Goal: Navigation & Orientation: Find specific page/section

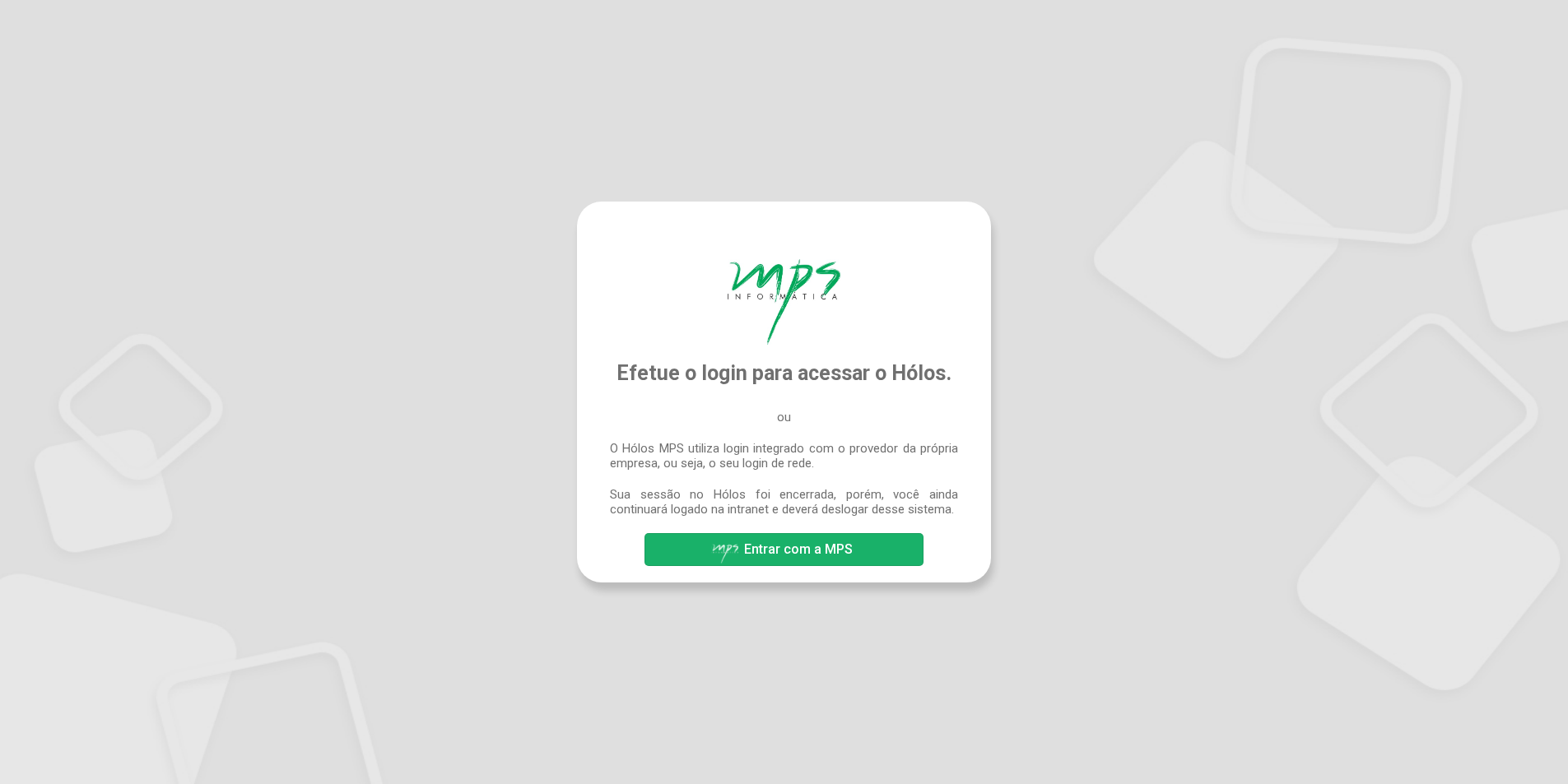
click at [764, 556] on span "Entrar com a MPS" at bounding box center [798, 548] width 109 height 16
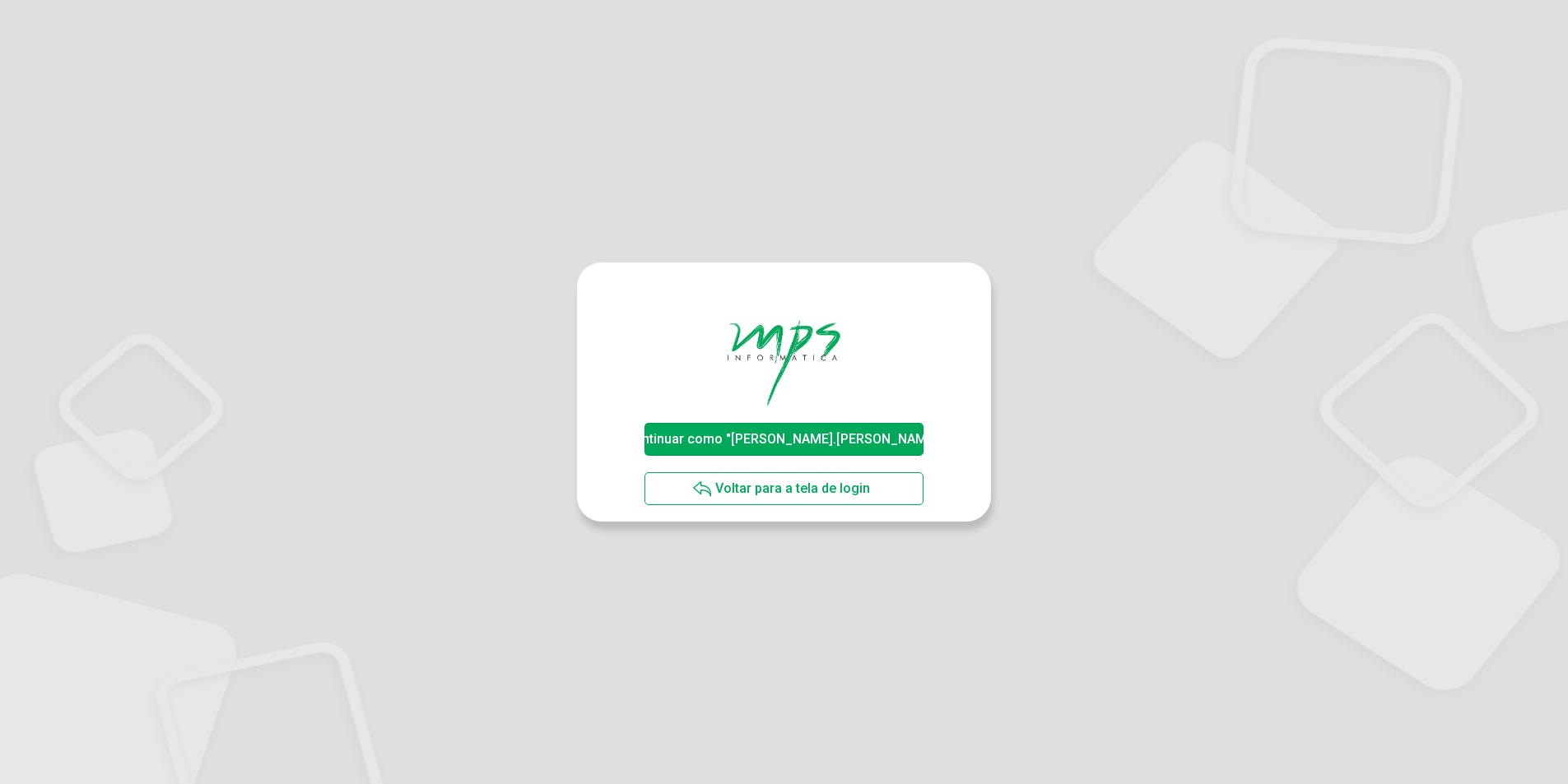
click at [805, 432] on span "Continuar como "alexandre.souza"" at bounding box center [784, 439] width 319 height 16
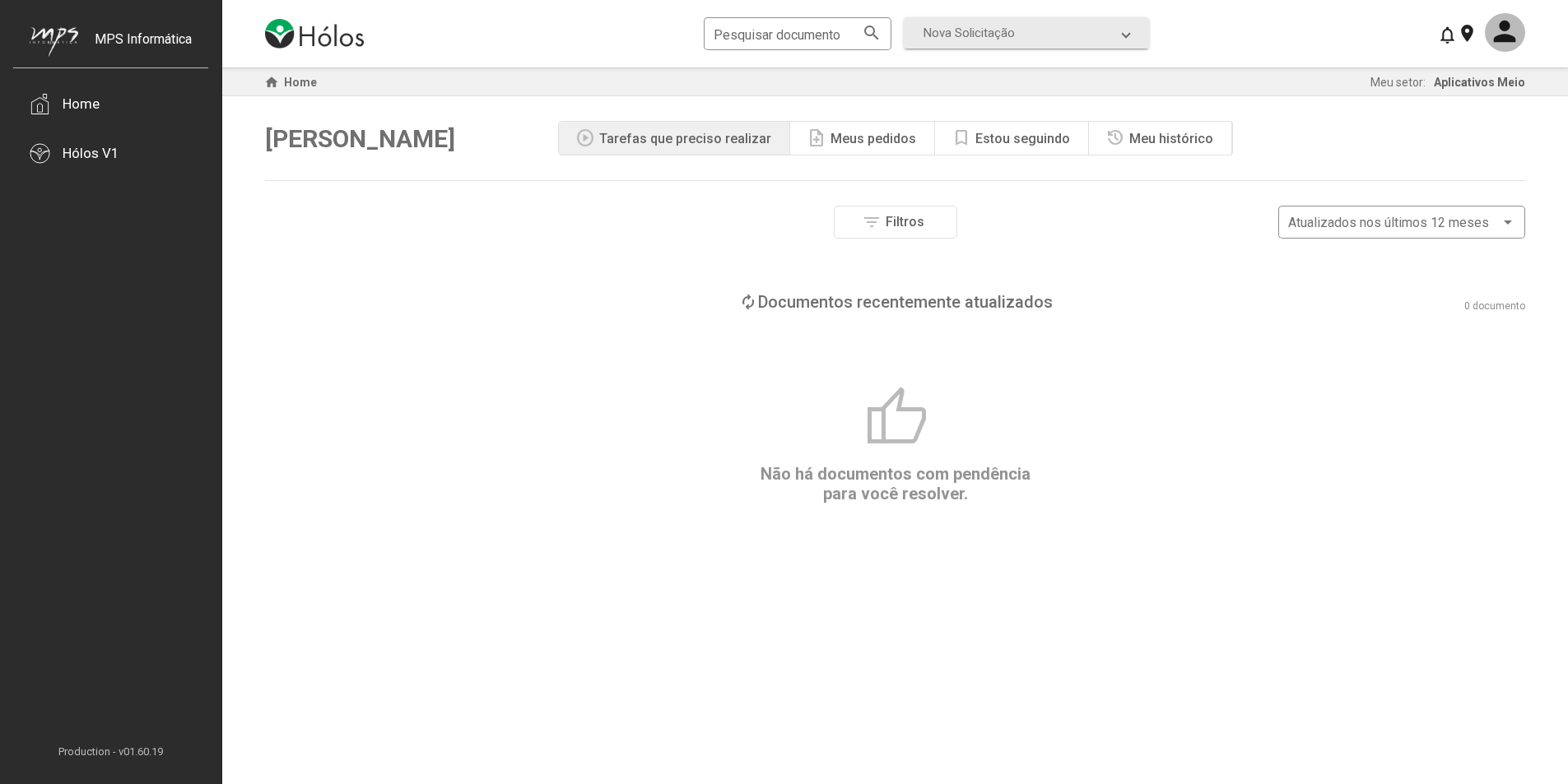
click at [766, 145] on div "Tarefas que preciso realizar" at bounding box center [685, 138] width 172 height 16
click at [853, 144] on div "Meus pedidos" at bounding box center [873, 138] width 86 height 16
click at [752, 133] on div "Tarefas que preciso realizar" at bounding box center [685, 138] width 172 height 16
click at [986, 144] on div "Estou seguindo" at bounding box center [1023, 138] width 95 height 16
click at [1167, 144] on div "Meu histórico" at bounding box center [1171, 138] width 84 height 16
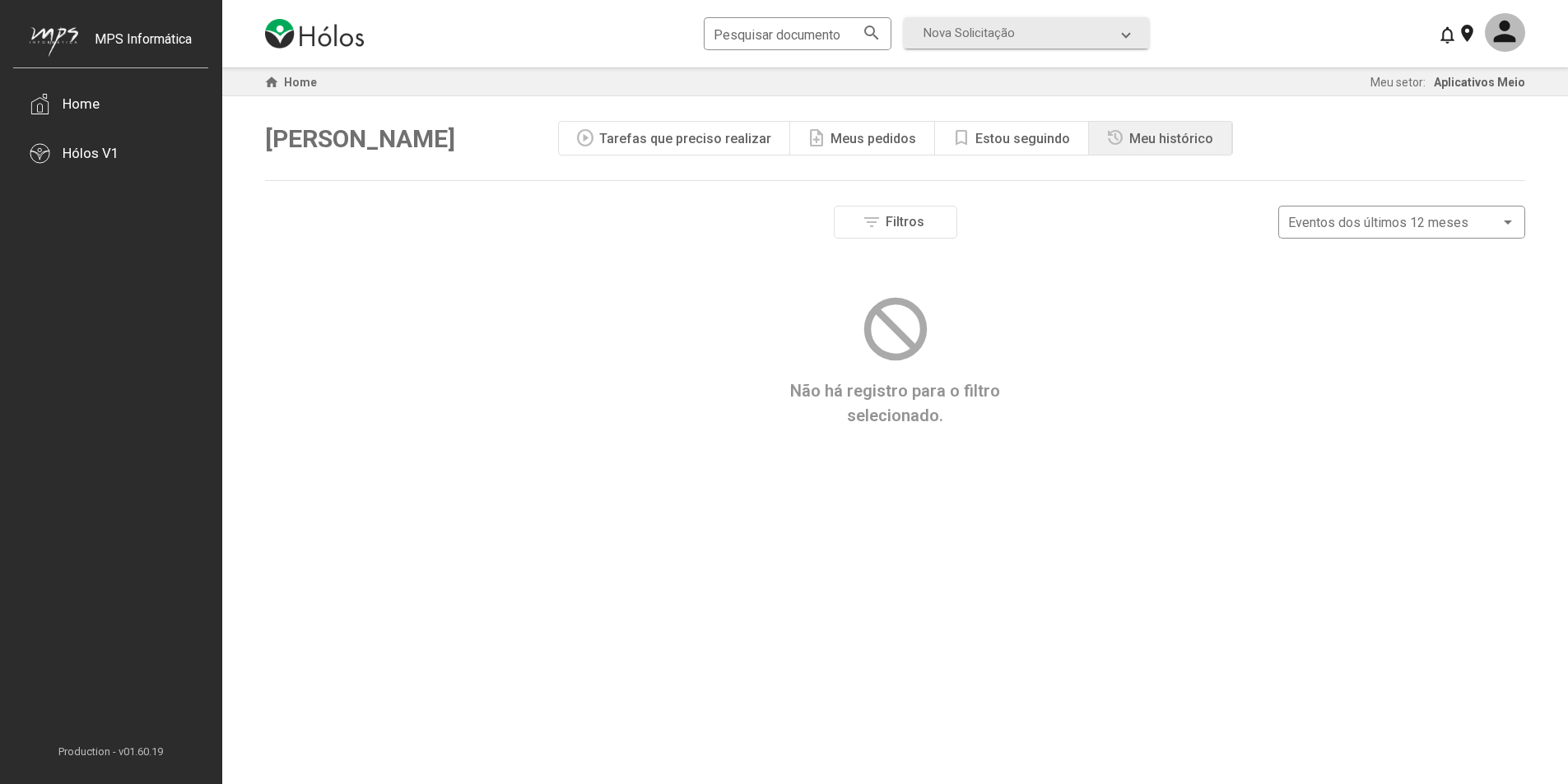
click at [1051, 150] on div "bookmark Estou seguindo" at bounding box center [1012, 138] width 154 height 33
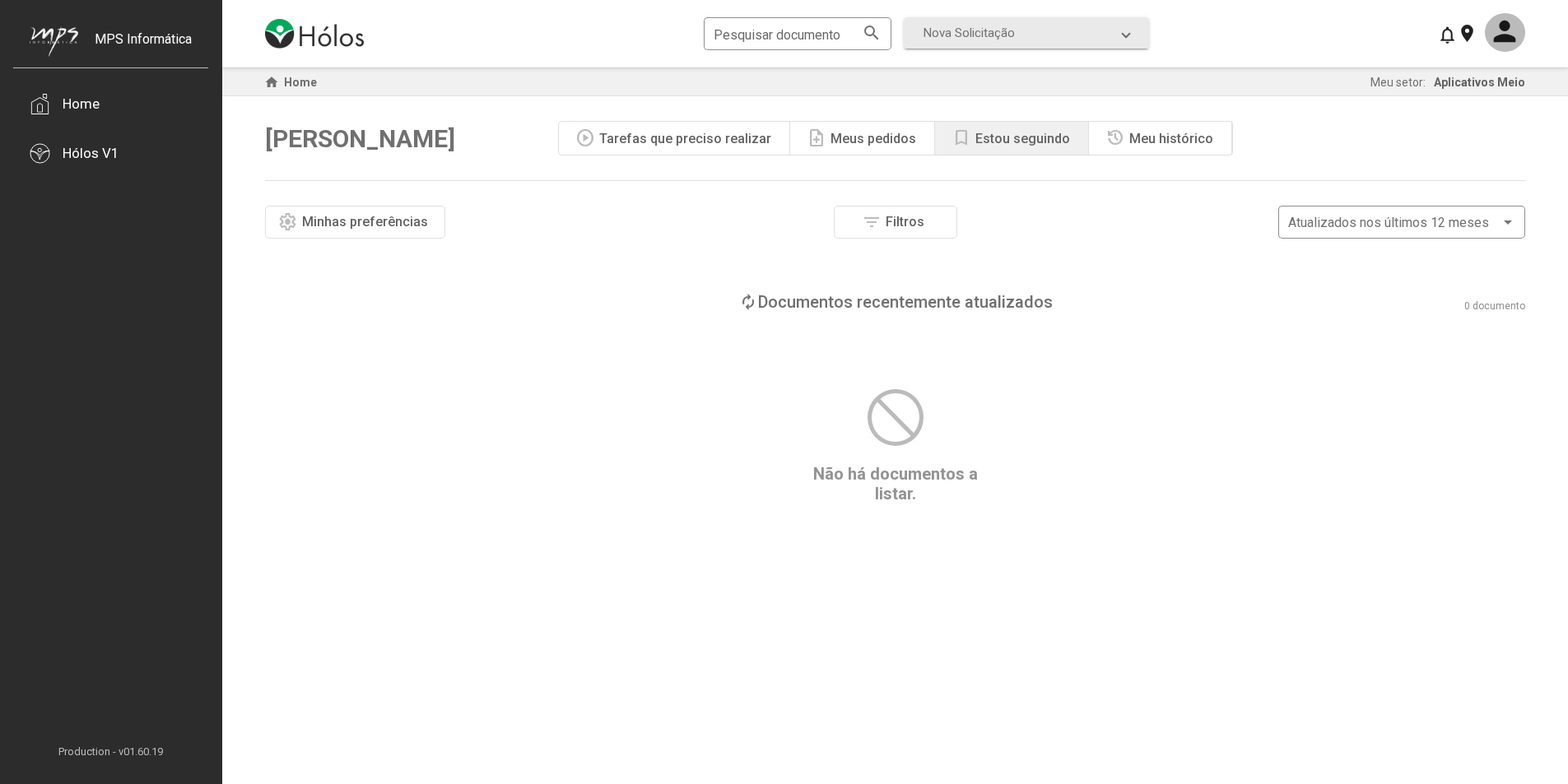
click at [1155, 127] on div "history Meu histórico" at bounding box center [1161, 138] width 144 height 33
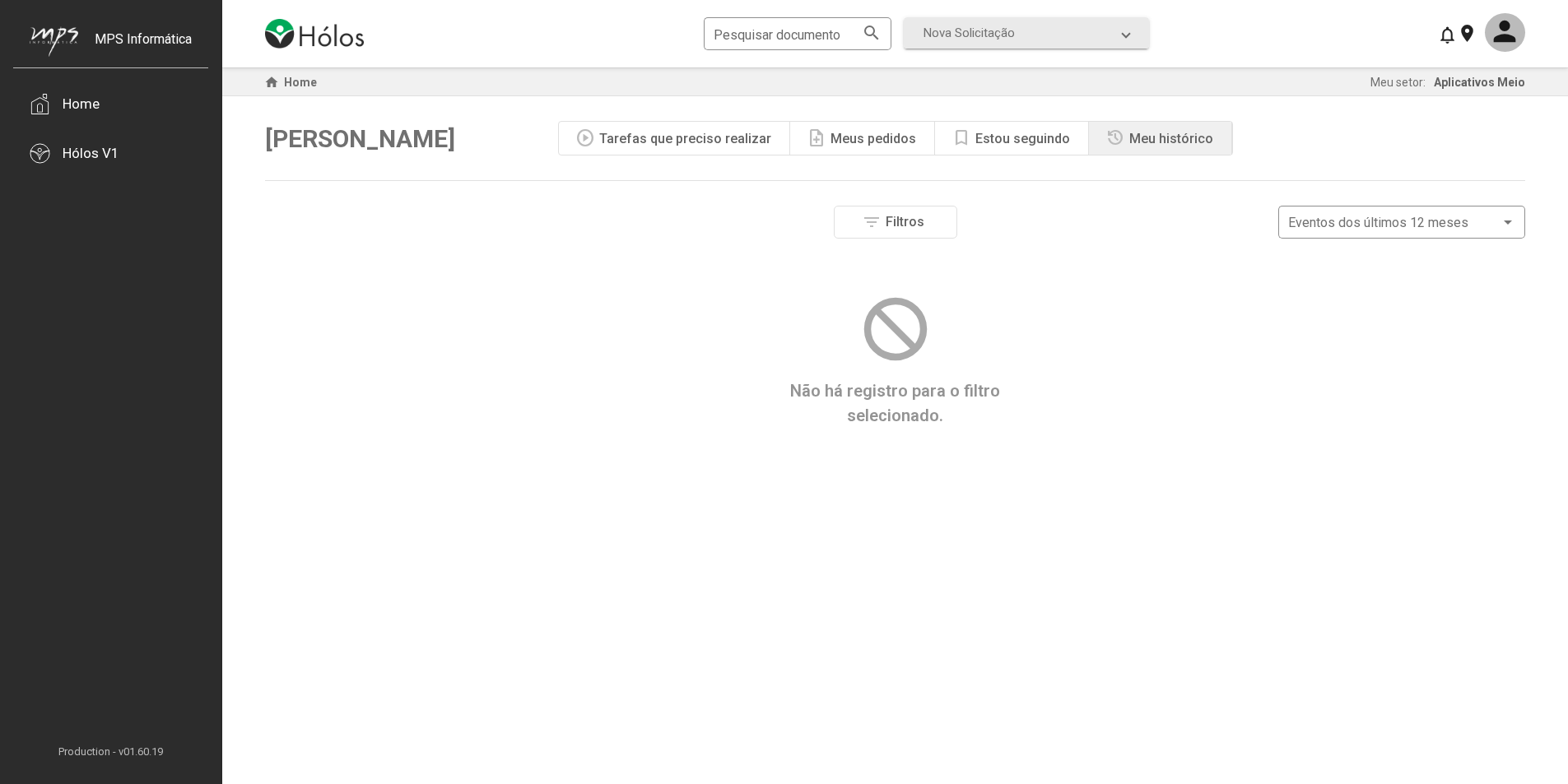
click at [876, 121] on div "Olá, Alexandre play_circle Tarefas que preciso realizar note_add Meus pedidos b…" at bounding box center [895, 138] width 1260 height 84
click at [871, 136] on div "Meus pedidos" at bounding box center [873, 138] width 86 height 16
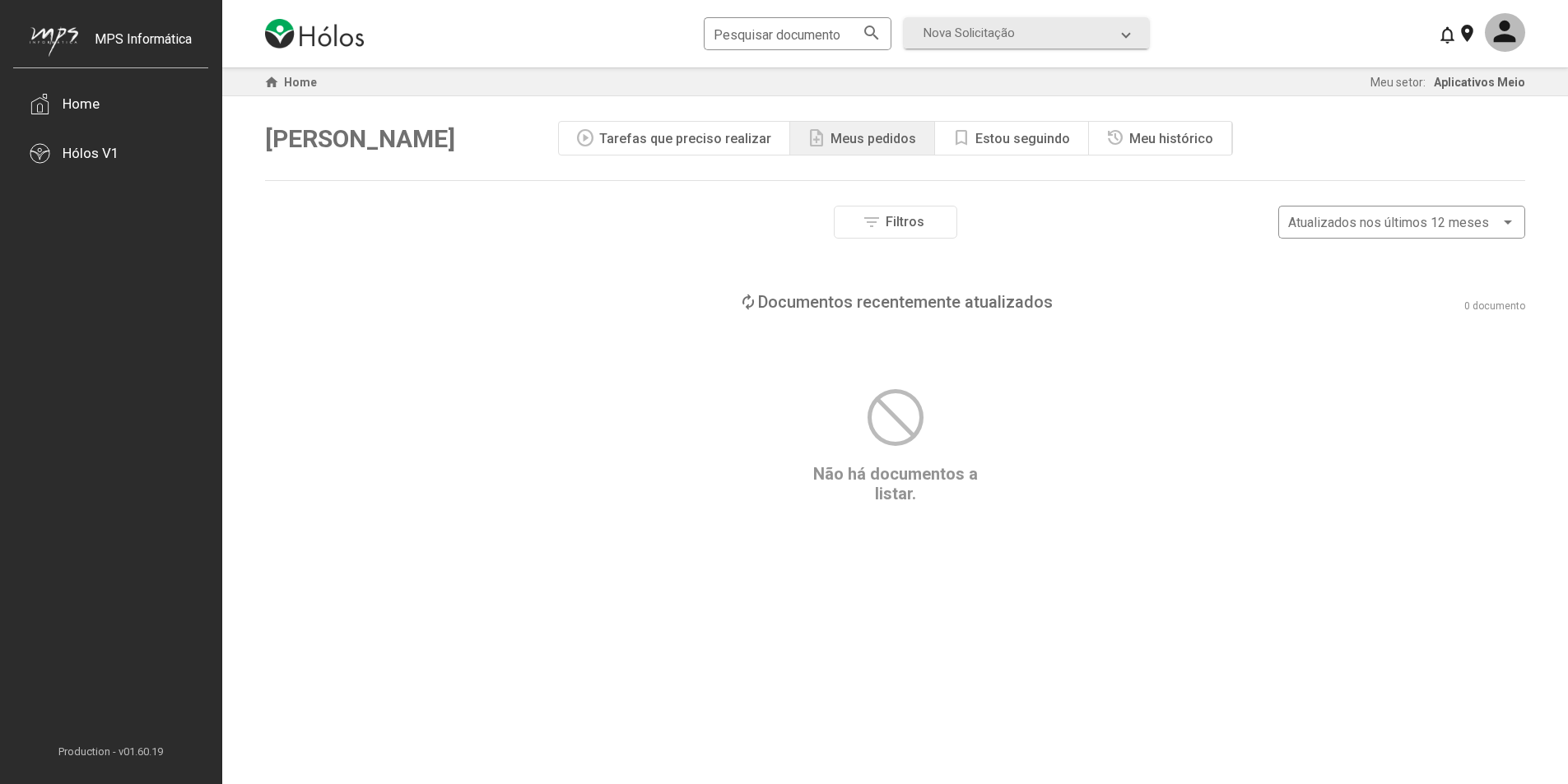
click at [758, 131] on div "Tarefas que preciso realizar" at bounding box center [685, 138] width 172 height 16
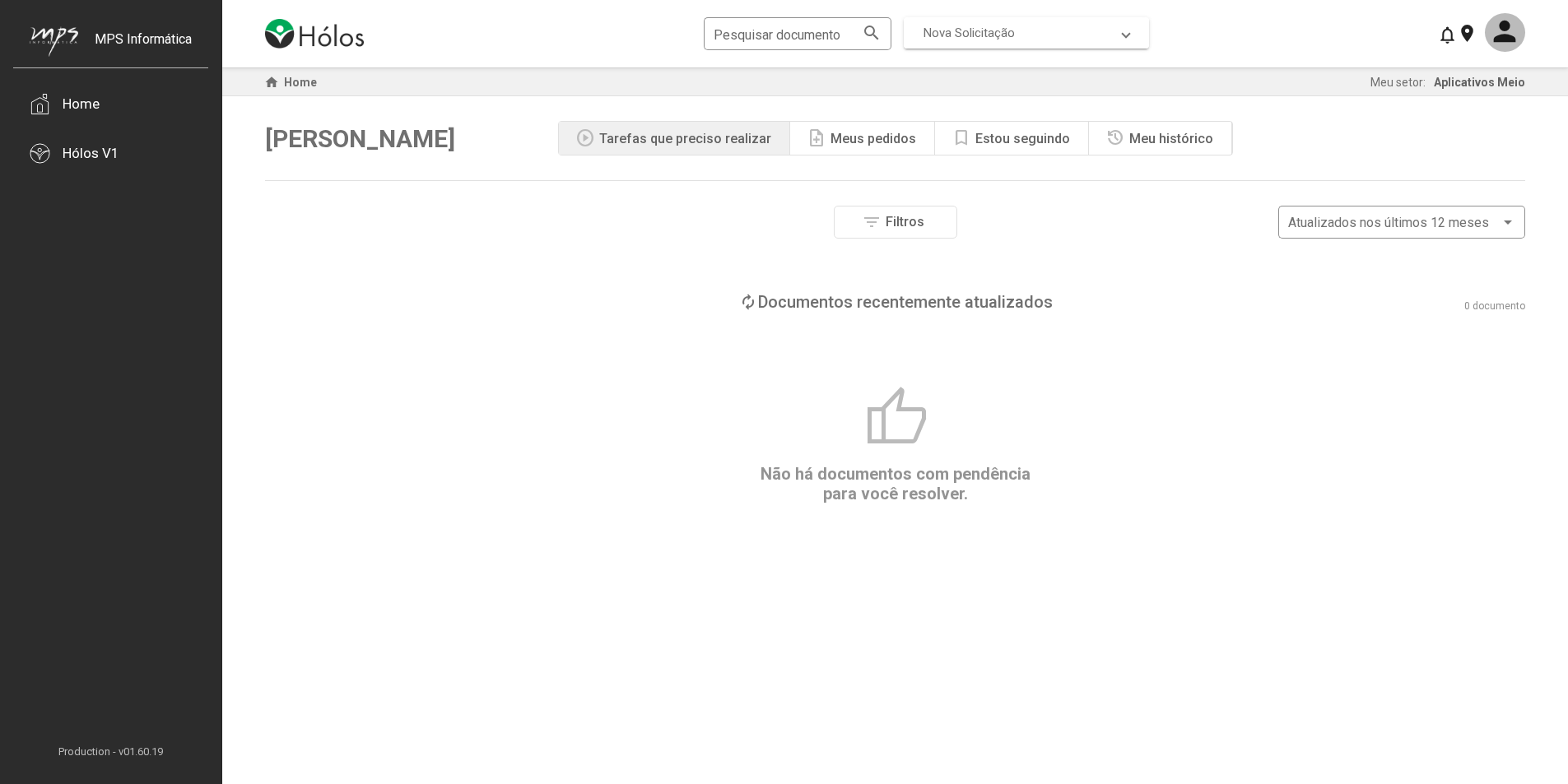
click at [1014, 19] on mat-expansion-panel-header "Nova Solicitação" at bounding box center [1027, 33] width 245 height 31
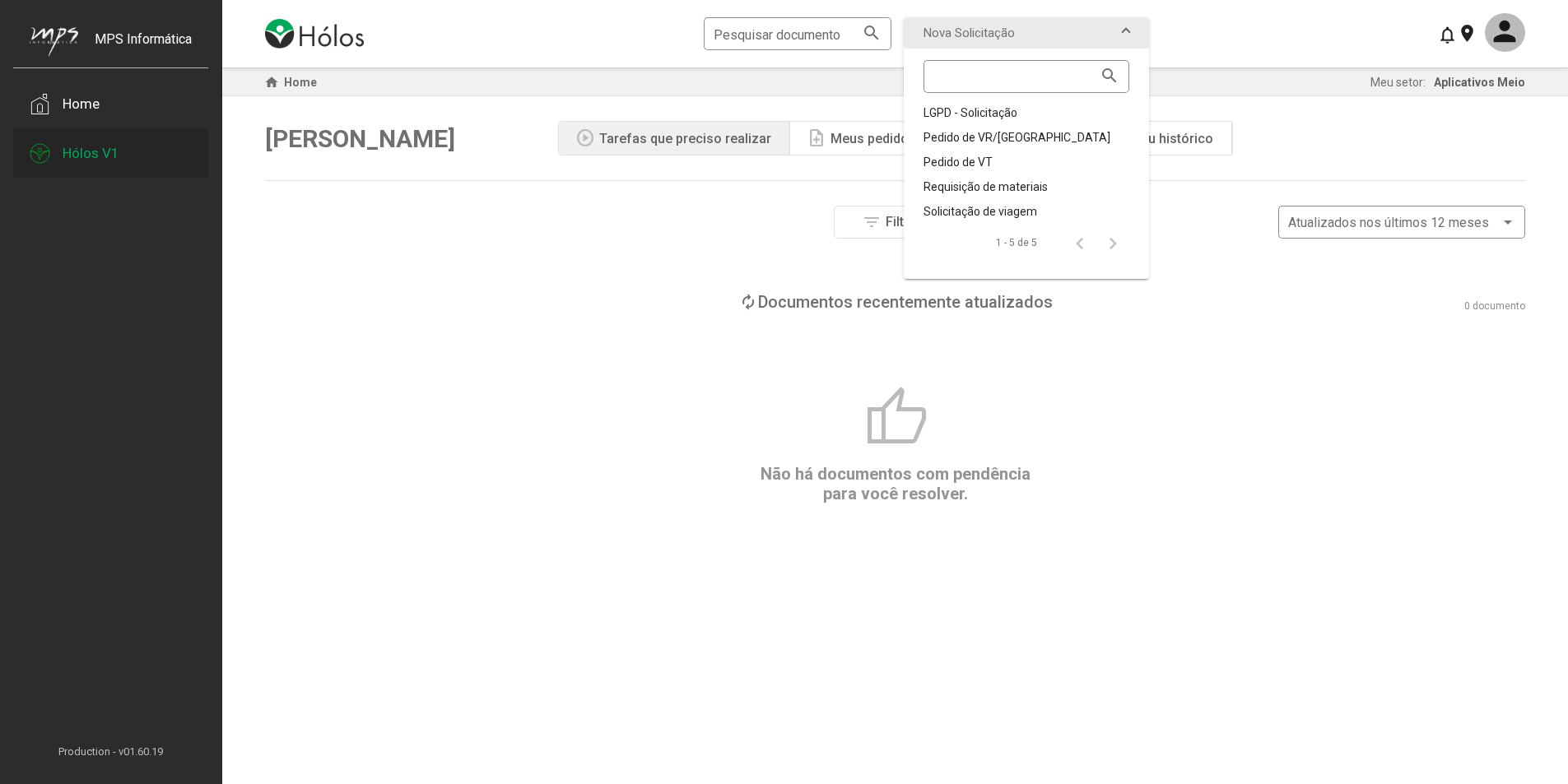
click at [117, 158] on div "Hólos V1" at bounding box center [91, 153] width 57 height 17
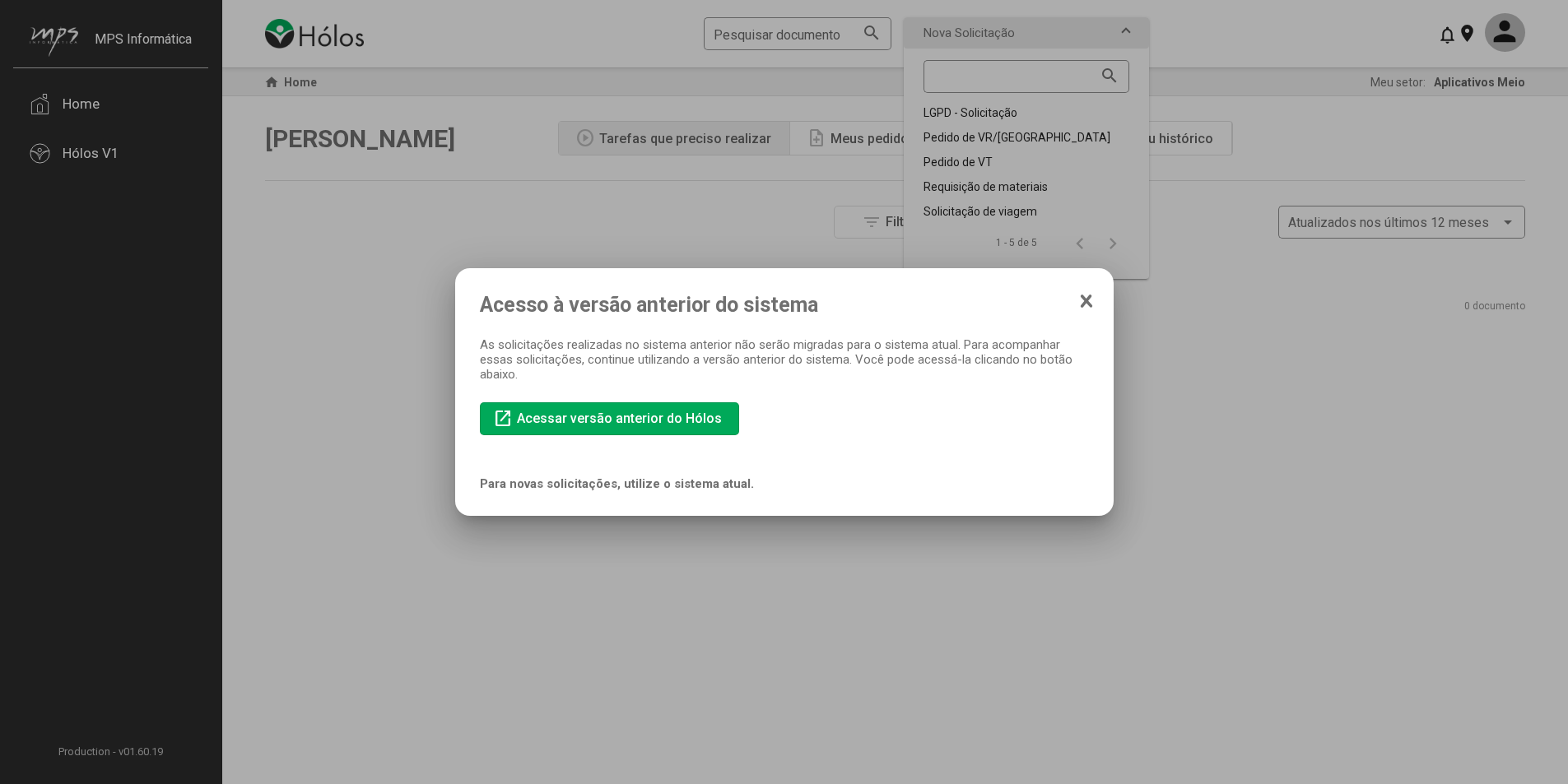
click at [1084, 294] on icon at bounding box center [1086, 301] width 13 height 17
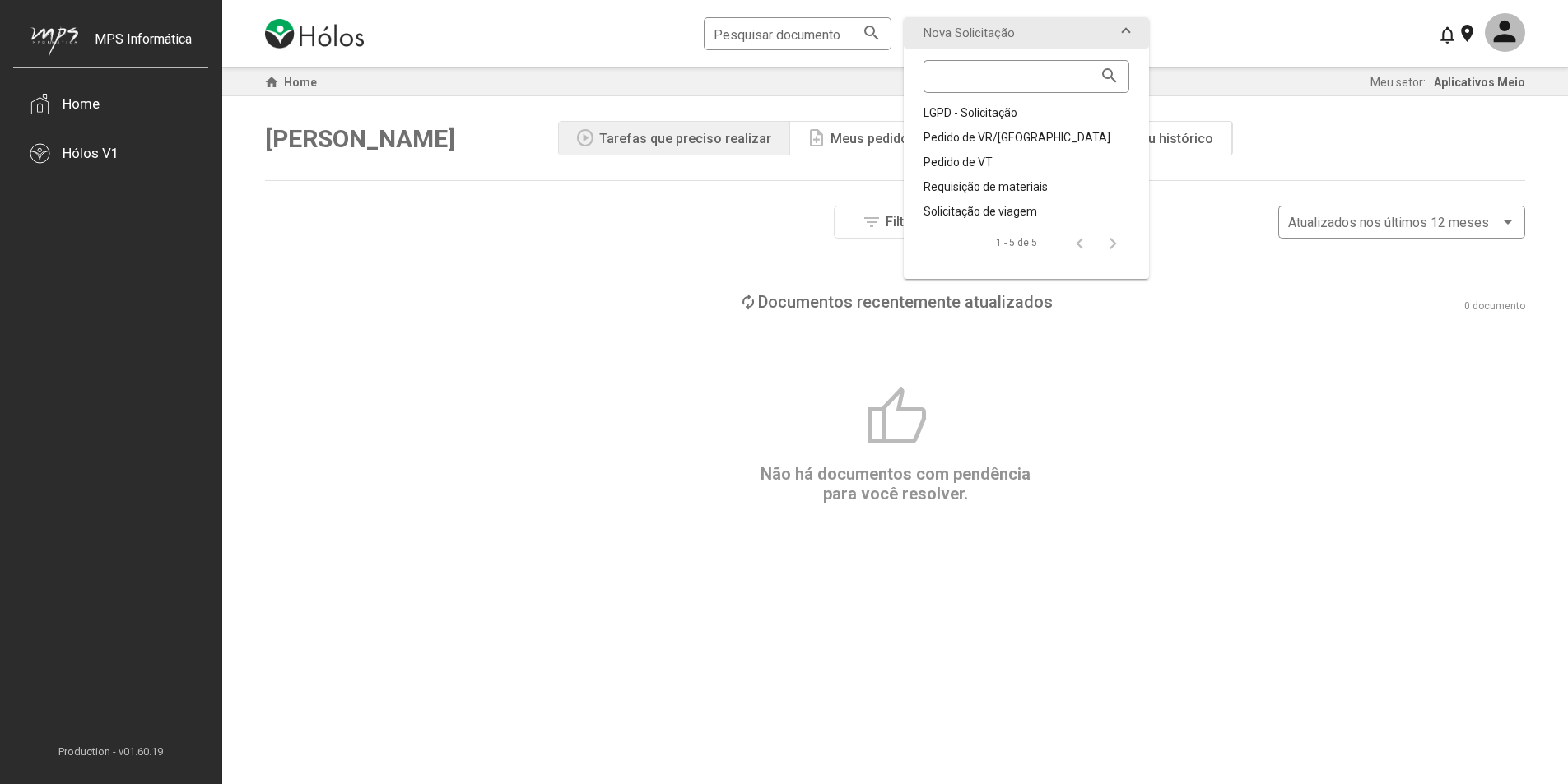
click at [1458, 455] on div "thumb_up Não há documentos com pendência para você resolver." at bounding box center [895, 444] width 1260 height 120
click at [582, 306] on div "loop Documentos recentemente atualizados 0 documento" at bounding box center [895, 301] width 1260 height 19
